Goal: Entertainment & Leisure: Consume media (video, audio)

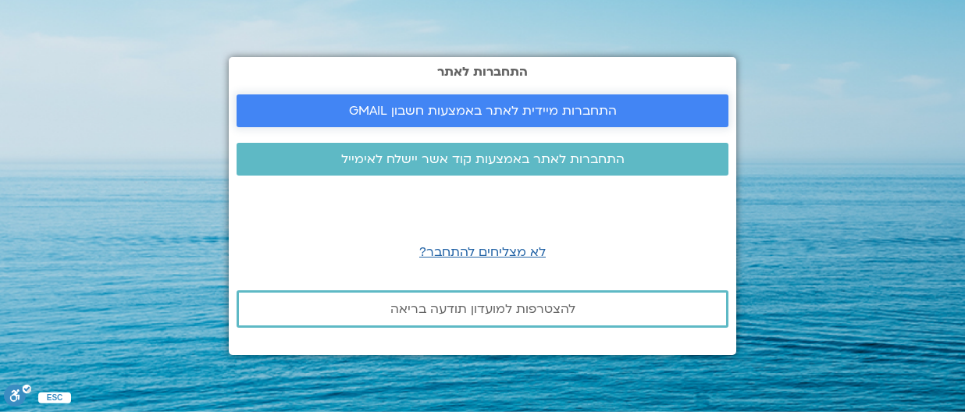
click at [443, 101] on link "התחברות מיידית לאתר באמצעות חשבון GMAIL" at bounding box center [483, 110] width 492 height 33
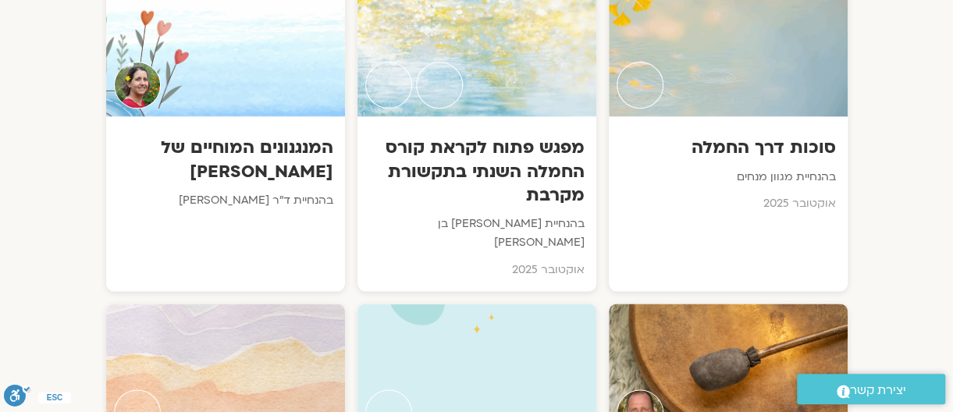
scroll to position [862, 0]
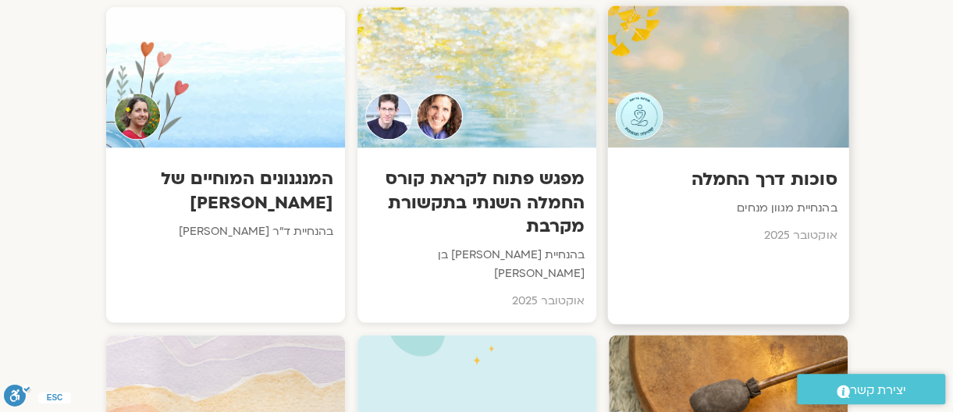
click at [745, 179] on h3 "סוכות דרך החמלה" at bounding box center [728, 179] width 218 height 24
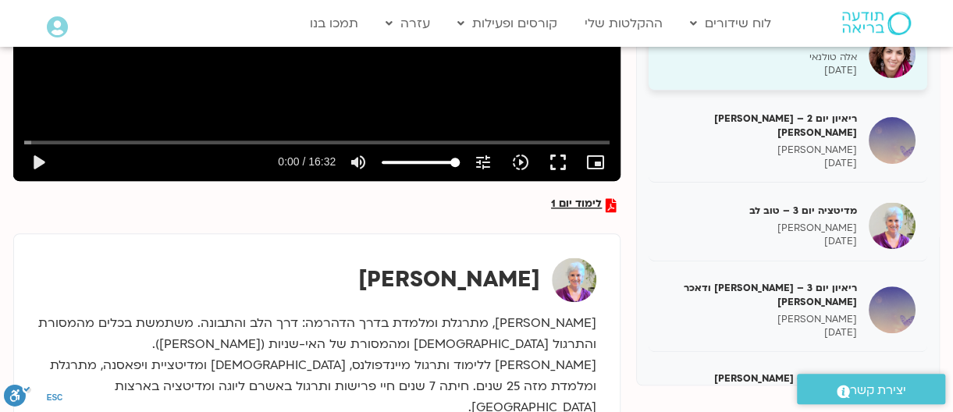
scroll to position [442, 0]
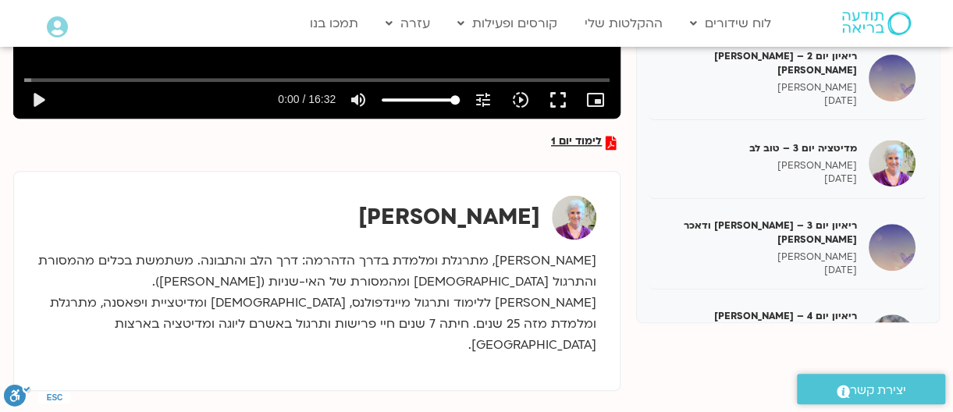
click at [803, 297] on div "ריאיון יום 4 – אסף סטי אל-בר ודניאלה ספקטור ד"ר אסף סטי אל בר 11/10/2025" at bounding box center [788, 338] width 279 height 83
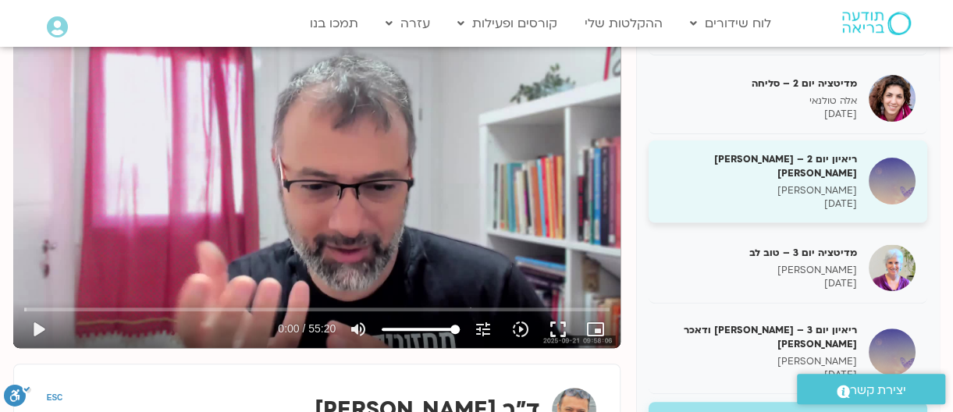
scroll to position [156, 0]
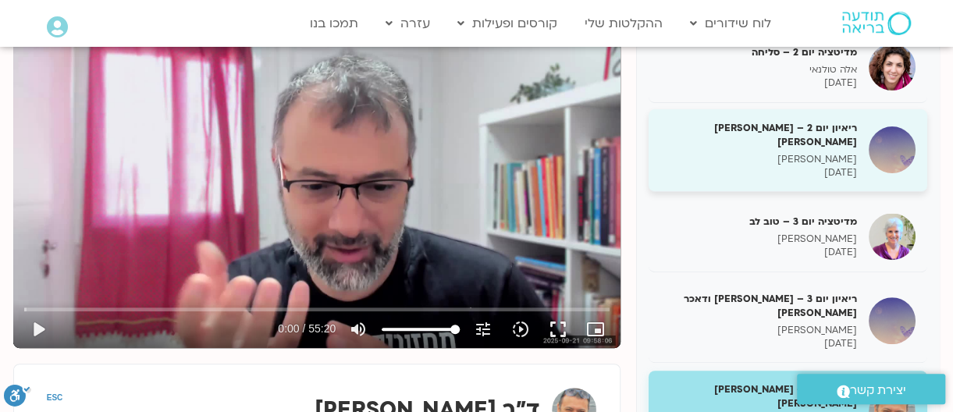
click at [799, 292] on h5 "ריאיון יום 3 – טארה בראך ודאכר קלטנר" at bounding box center [758, 306] width 197 height 28
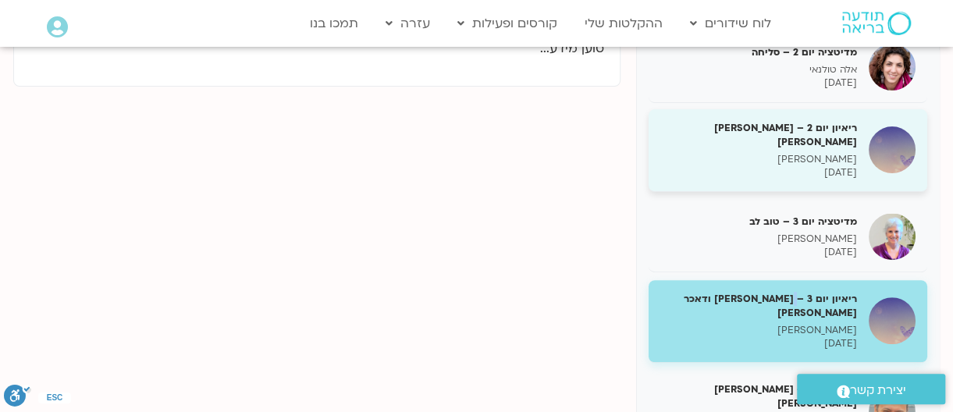
click at [799, 292] on h5 "ריאיון יום 3 – טארה בראך ודאכר קלטנר" at bounding box center [758, 306] width 197 height 28
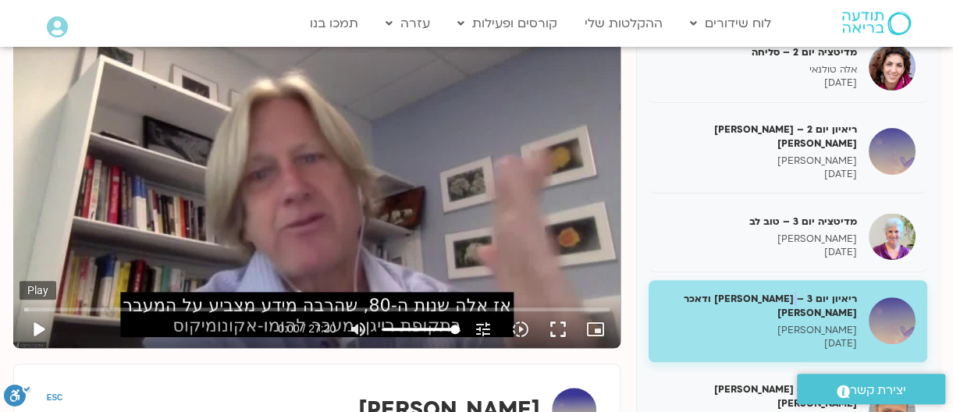
click at [35, 324] on button "play_arrow" at bounding box center [38, 329] width 37 height 37
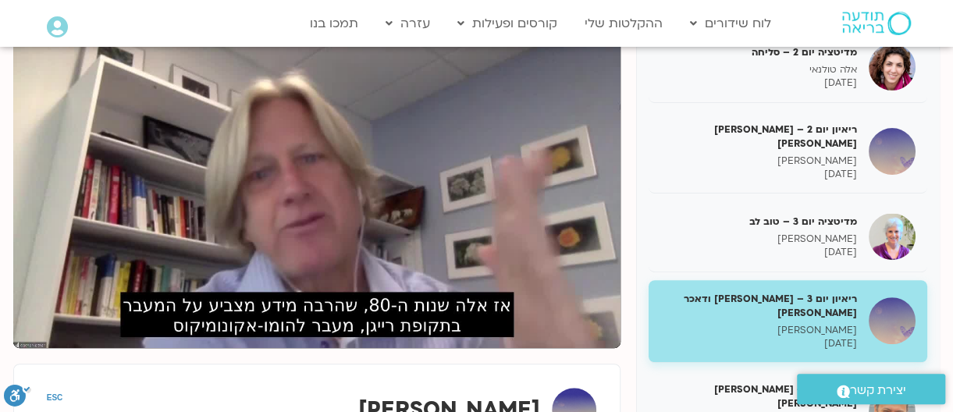
click at [301, 354] on div "מדיטציה יום 1 – חמלה עצמית סנדיה בר קמה 08/10/2025 ריאיון 1 – טארה בראך וכריסטי…" at bounding box center [476, 279] width 926 height 546
click at [54, 321] on button "pause" at bounding box center [38, 329] width 37 height 37
click at [31, 332] on button "pause" at bounding box center [38, 329] width 37 height 37
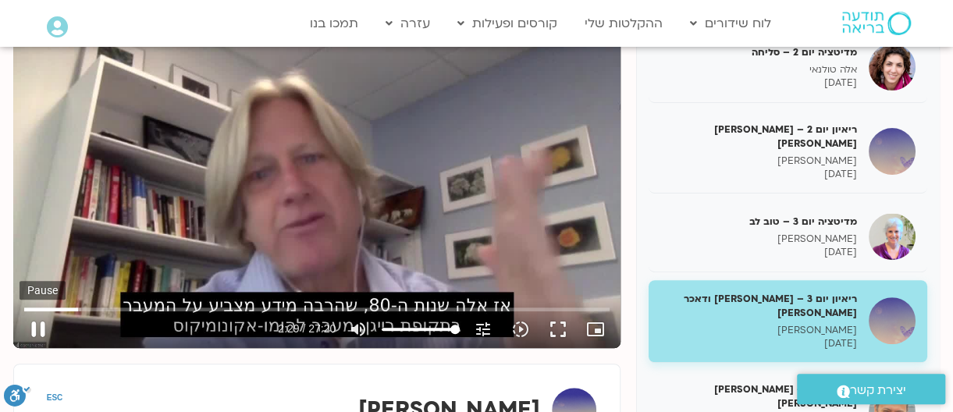
click at [41, 325] on button "pause" at bounding box center [38, 329] width 37 height 37
type input "150.112836"
click at [20, 311] on button "play_arrow" at bounding box center [38, 329] width 37 height 37
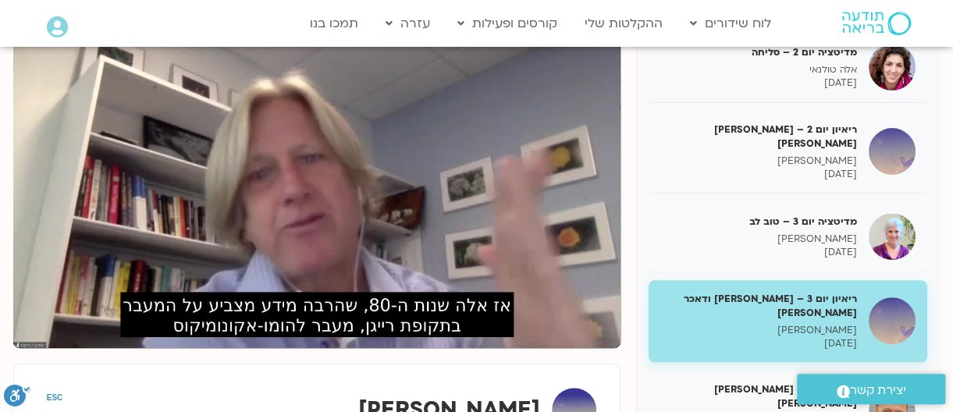
click at [20, 311] on button "pause" at bounding box center [38, 329] width 37 height 37
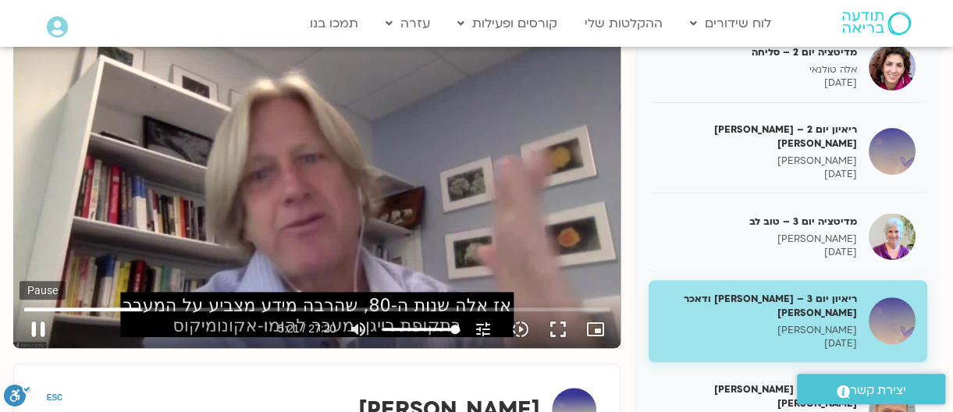
click at [36, 332] on button "pause" at bounding box center [38, 329] width 37 height 37
click at [41, 325] on button "play_arrow" at bounding box center [38, 329] width 37 height 37
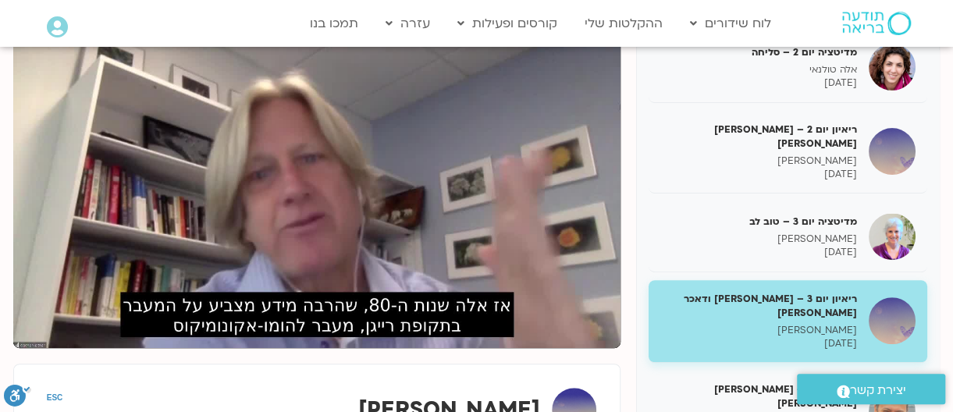
scroll to position [242, 0]
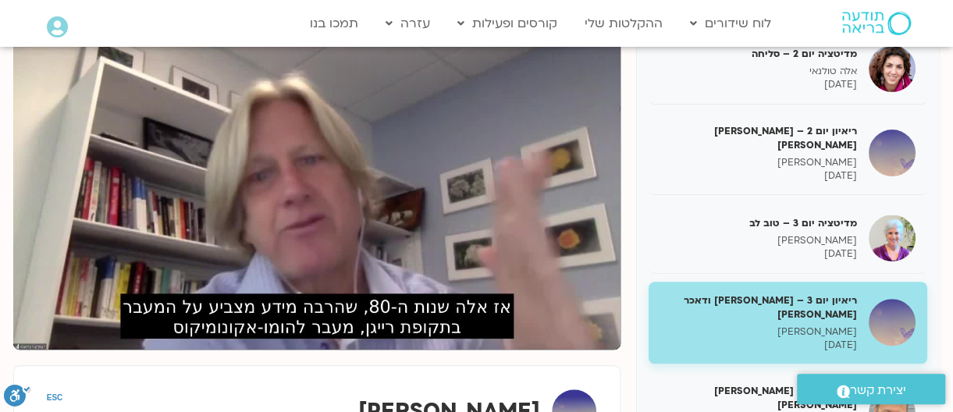
type input "1028.846611"
